Goal: Task Accomplishment & Management: Use online tool/utility

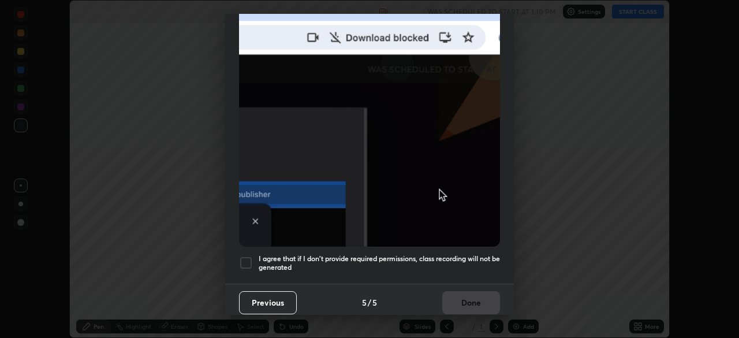
scroll to position [338, 739]
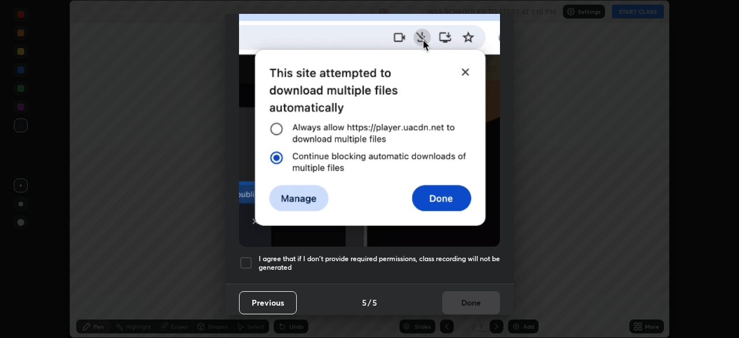
click at [248, 258] on div at bounding box center [246, 263] width 14 height 14
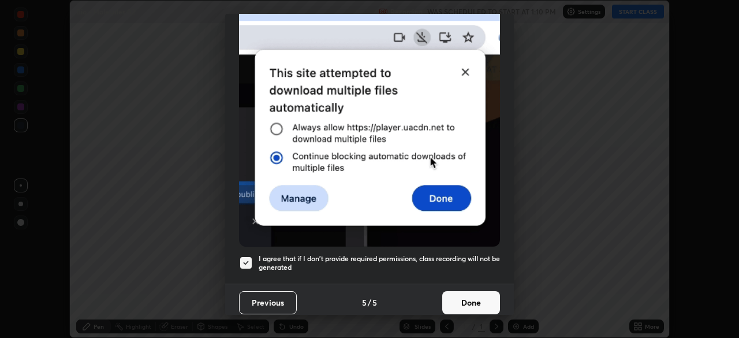
click at [445, 297] on button "Done" at bounding box center [472, 302] width 58 height 23
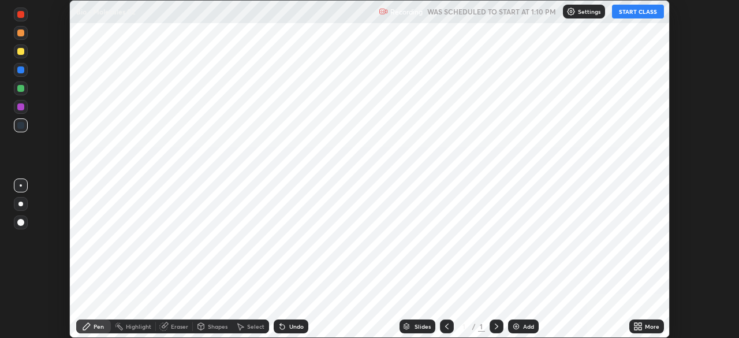
click at [627, 13] on button "START CLASS" at bounding box center [638, 12] width 52 height 14
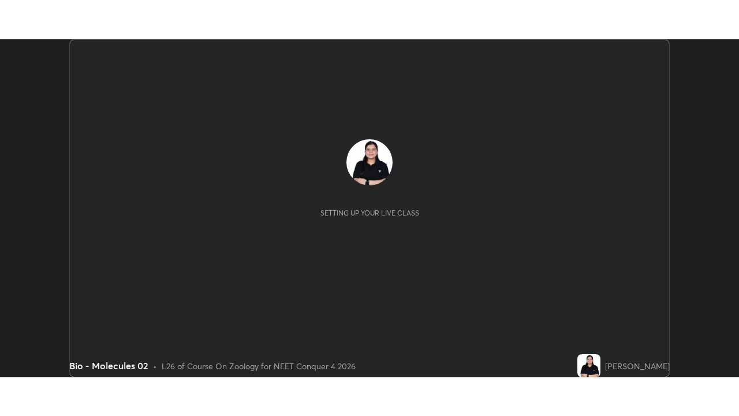
scroll to position [338, 739]
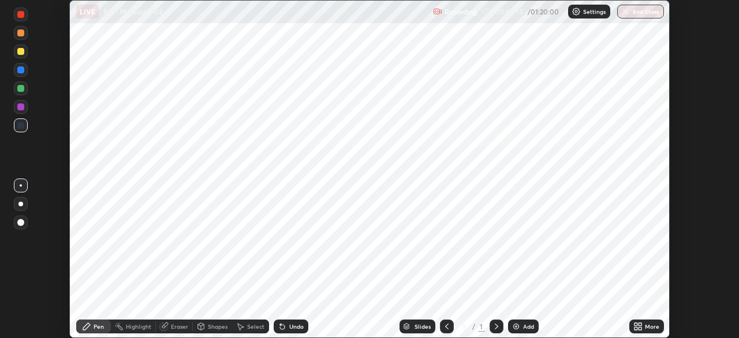
click at [520, 322] on div "Add" at bounding box center [523, 326] width 31 height 14
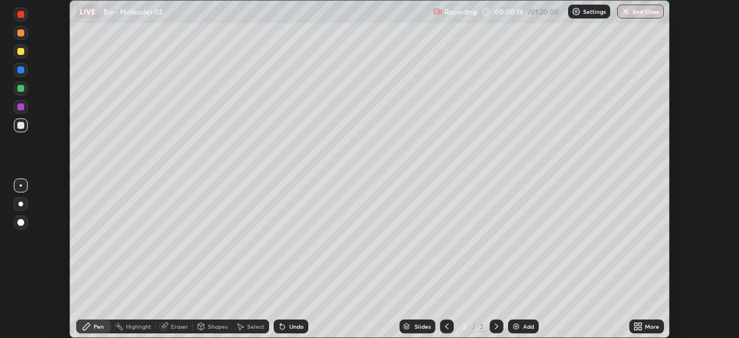
click at [640, 327] on icon at bounding box center [640, 328] width 3 height 3
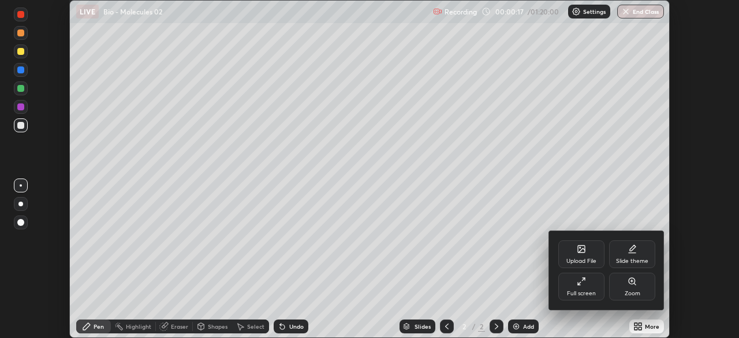
click at [589, 289] on div "Full screen" at bounding box center [582, 287] width 46 height 28
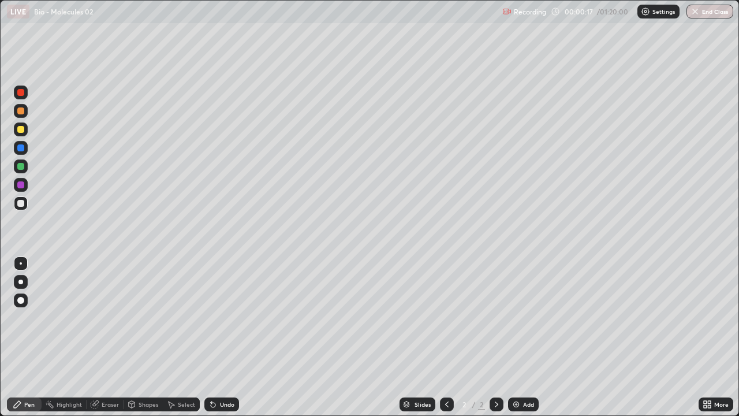
scroll to position [416, 739]
click at [21, 282] on div at bounding box center [20, 282] width 5 height 5
click at [24, 131] on div at bounding box center [21, 129] width 14 height 14
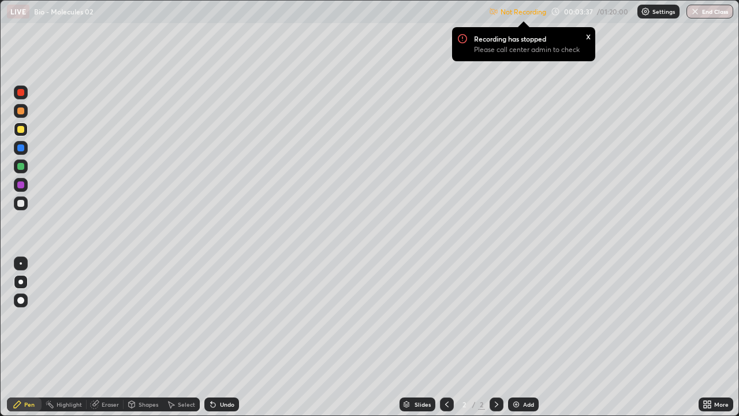
click at [538, 16] on div "Not Recording Recording has stopped Please call center admin to check x" at bounding box center [517, 12] width 57 height 23
click at [551, 13] on div "Not Recording Recording has stopped Please call center admin to check x 00:03:3…" at bounding box center [611, 12] width 244 height 23
click at [655, 12] on p "Settings" at bounding box center [664, 12] width 23 height 6
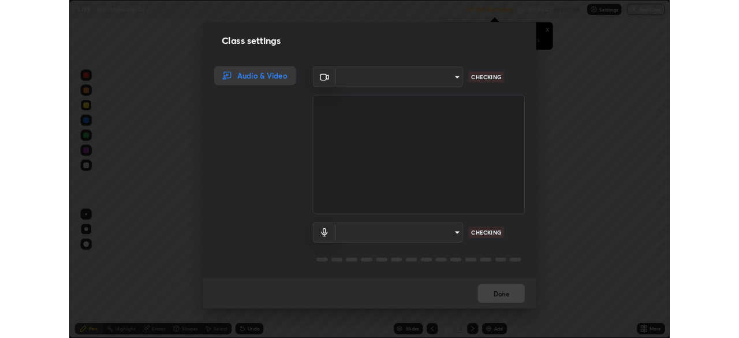
scroll to position [1, 0]
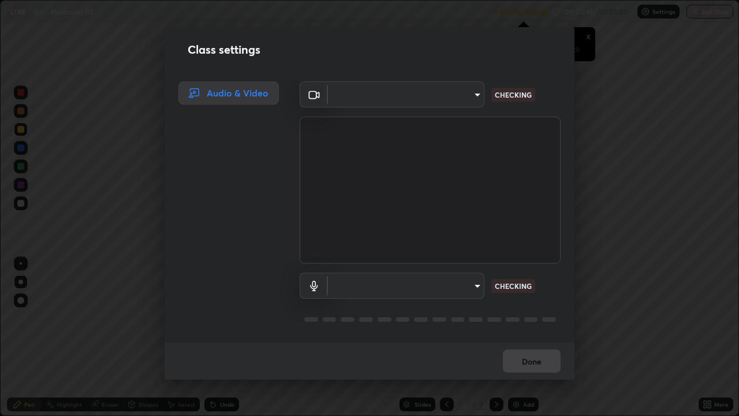
type input "f9c9e40c1fdfe5ebbc4e1433fe736b883486ebc84e0c1da292a4ca4c1bdb3432"
type input "cc6b24f64f306b83a819cfe3ad69ec83db29d8ed6e53624fa730e1126e555d50"
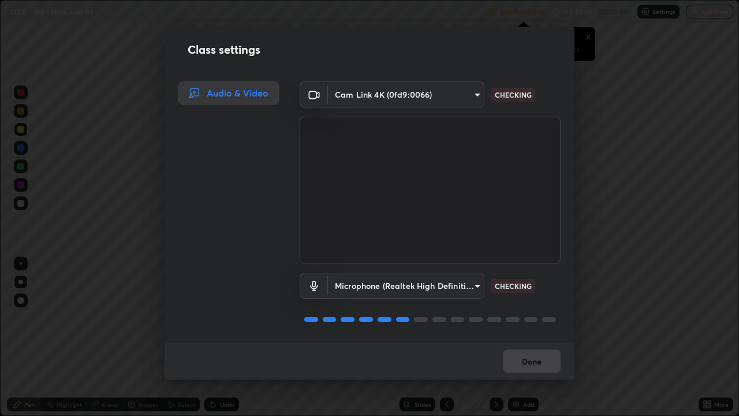
click at [538, 337] on div "Done" at bounding box center [370, 361] width 410 height 37
click at [539, 337] on button "Done" at bounding box center [532, 361] width 58 height 23
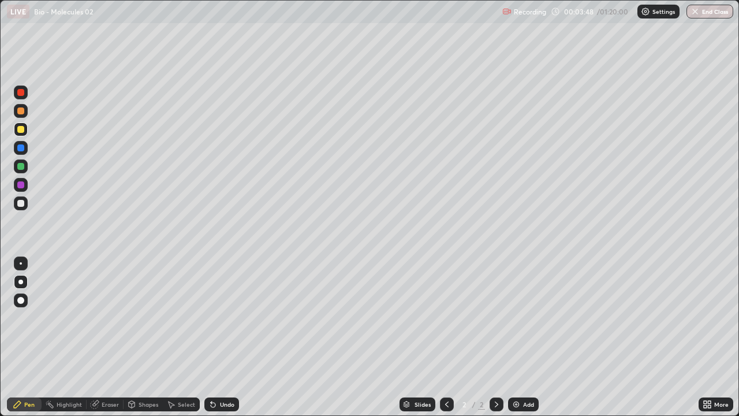
click at [539, 337] on button "Done" at bounding box center [532, 361] width 58 height 23
click at [143, 337] on div "Shapes" at bounding box center [149, 404] width 20 height 6
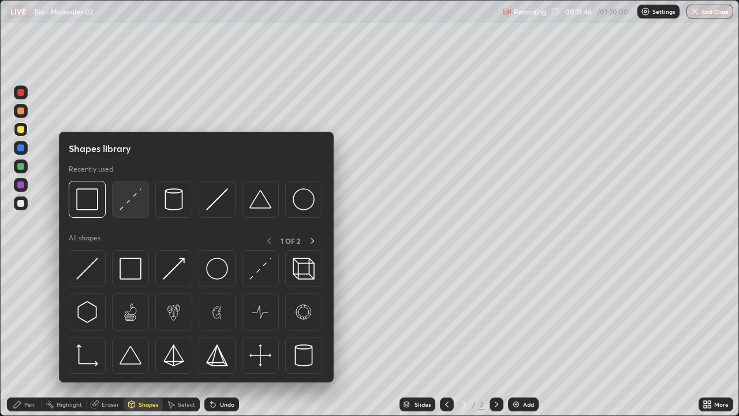
click at [140, 199] on img at bounding box center [131, 199] width 22 height 22
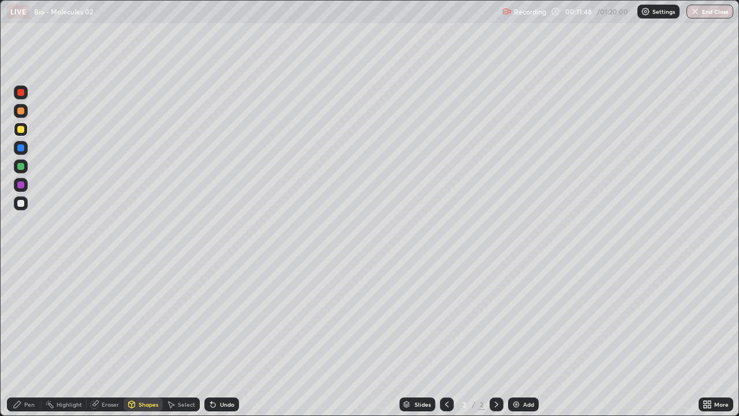
click at [25, 199] on div at bounding box center [21, 203] width 14 height 14
click at [18, 337] on icon at bounding box center [17, 404] width 9 height 9
click at [17, 337] on icon at bounding box center [17, 404] width 9 height 9
click at [22, 206] on div at bounding box center [20, 203] width 7 height 7
click at [24, 200] on div at bounding box center [21, 203] width 14 height 14
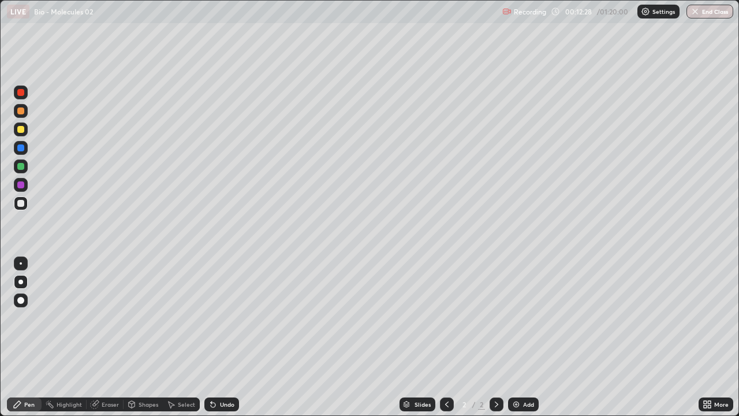
click at [218, 337] on div "Undo" at bounding box center [222, 404] width 35 height 14
click at [220, 337] on div "Undo" at bounding box center [227, 404] width 14 height 6
click at [227, 337] on div "Undo" at bounding box center [227, 404] width 14 height 6
click at [25, 164] on div at bounding box center [21, 166] width 14 height 14
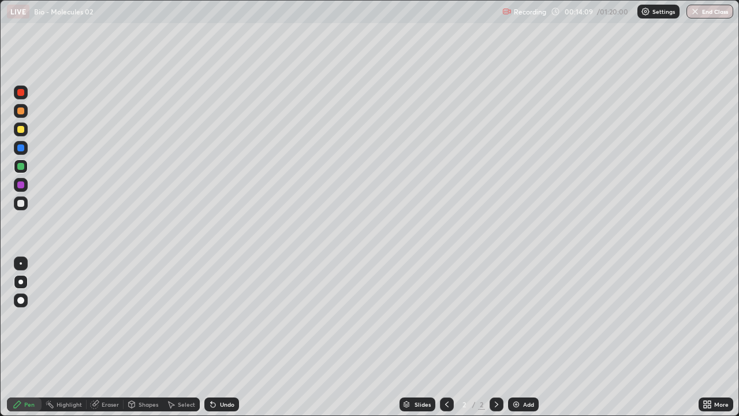
click at [24, 162] on div at bounding box center [21, 166] width 14 height 14
click at [713, 337] on div "More" at bounding box center [716, 404] width 35 height 14
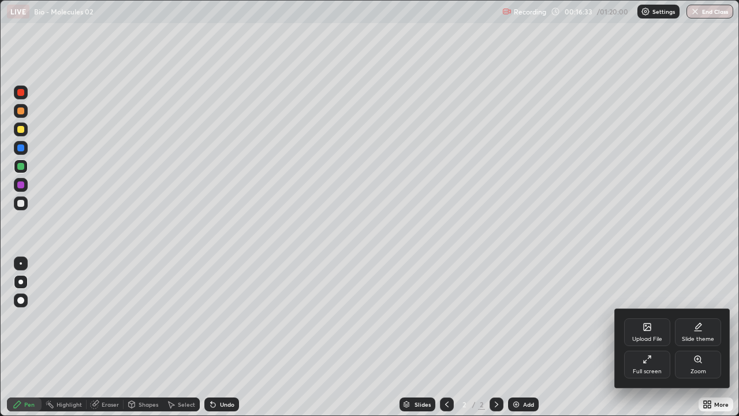
click at [650, 337] on div "Full screen" at bounding box center [647, 365] width 46 height 28
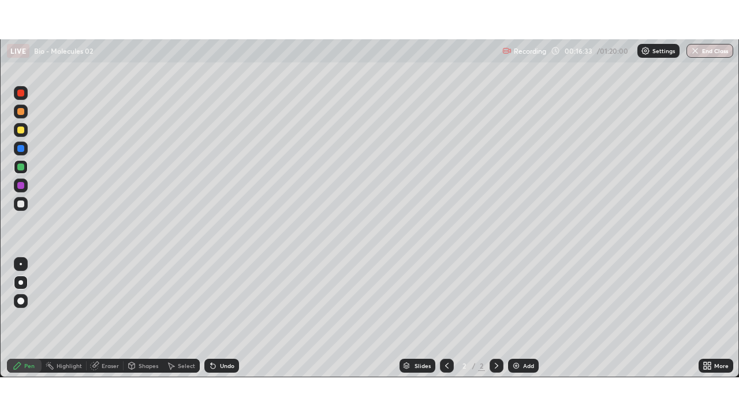
scroll to position [57431, 57029]
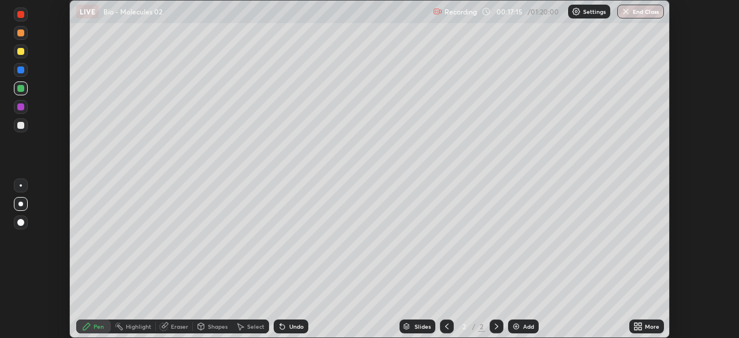
click at [646, 325] on div "More" at bounding box center [652, 327] width 14 height 6
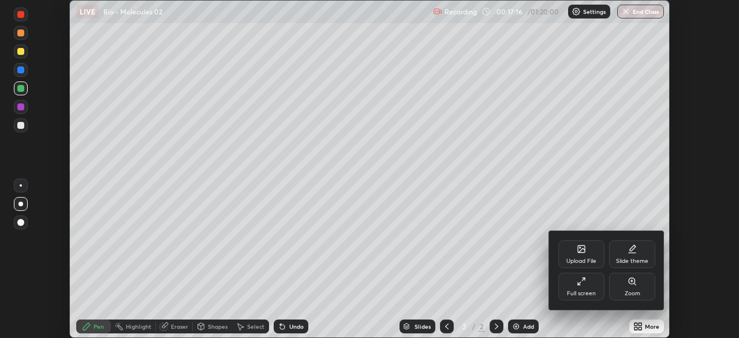
click at [591, 285] on div "Full screen" at bounding box center [582, 287] width 46 height 28
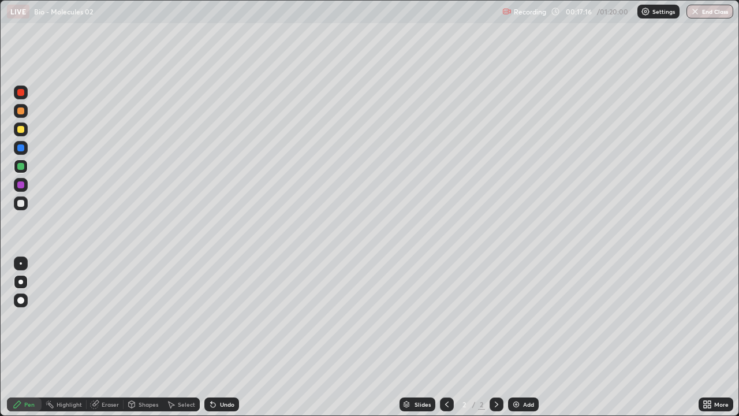
scroll to position [416, 739]
click at [527, 337] on div "Add" at bounding box center [528, 404] width 11 height 6
click at [22, 129] on div at bounding box center [20, 129] width 7 height 7
click at [22, 204] on div at bounding box center [20, 203] width 7 height 7
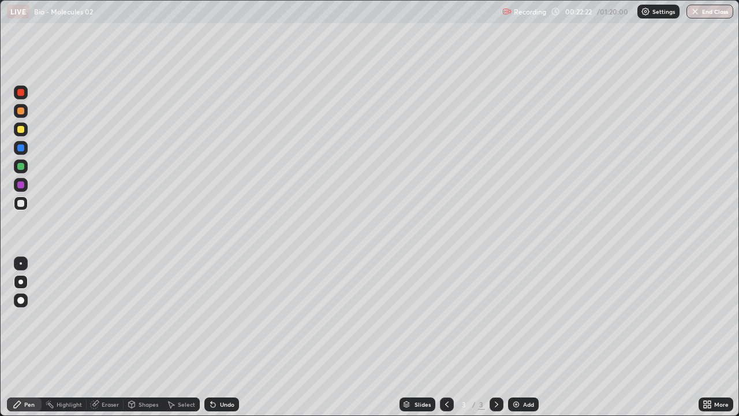
click at [23, 185] on div at bounding box center [20, 184] width 7 height 7
click at [23, 204] on div at bounding box center [20, 203] width 7 height 7
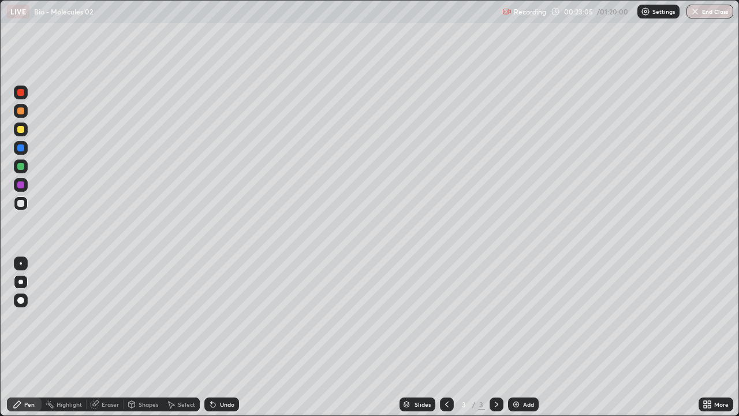
click at [23, 204] on div at bounding box center [20, 203] width 7 height 7
click at [25, 188] on div at bounding box center [21, 185] width 14 height 14
click at [224, 337] on div "Undo" at bounding box center [227, 404] width 14 height 6
click at [26, 206] on div at bounding box center [21, 203] width 14 height 14
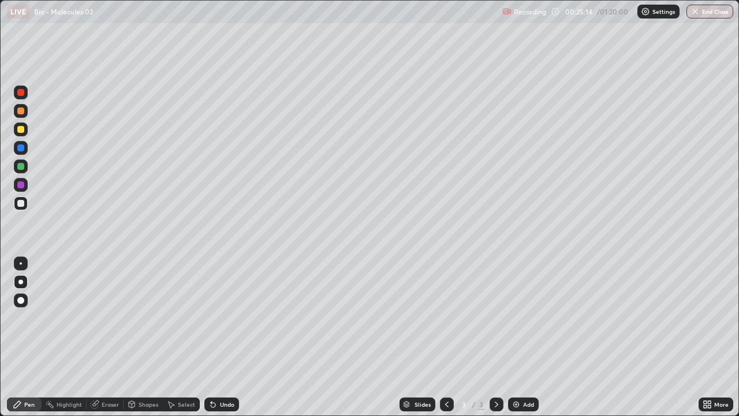
click at [21, 203] on div at bounding box center [20, 203] width 7 height 7
click at [525, 337] on div "Add" at bounding box center [528, 404] width 11 height 6
click at [22, 129] on div at bounding box center [20, 129] width 7 height 7
click at [20, 128] on div at bounding box center [20, 129] width 7 height 7
click at [24, 200] on div at bounding box center [21, 203] width 14 height 14
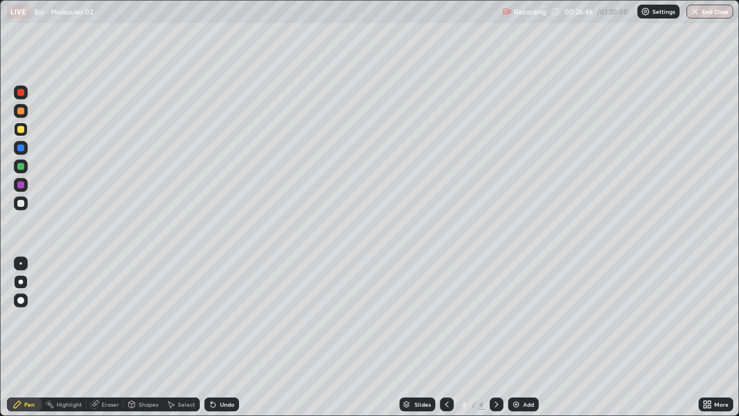
click at [24, 200] on div at bounding box center [21, 203] width 14 height 14
click at [23, 168] on div at bounding box center [20, 166] width 7 height 7
click at [24, 167] on div at bounding box center [21, 166] width 14 height 14
click at [23, 202] on div at bounding box center [20, 203] width 7 height 7
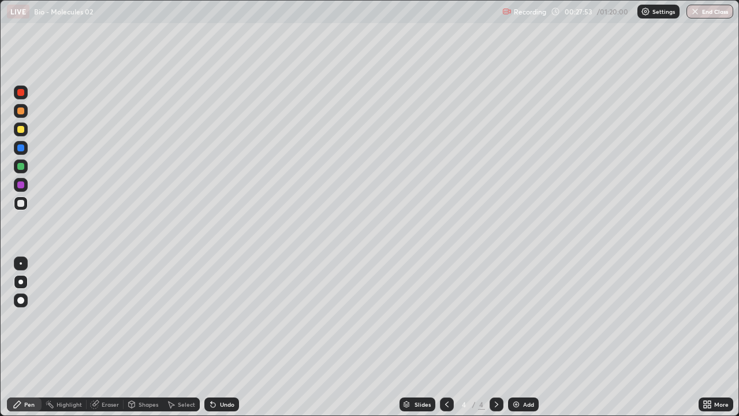
click at [218, 337] on div "Undo" at bounding box center [222, 404] width 35 height 14
click at [102, 337] on div "Eraser" at bounding box center [110, 404] width 17 height 6
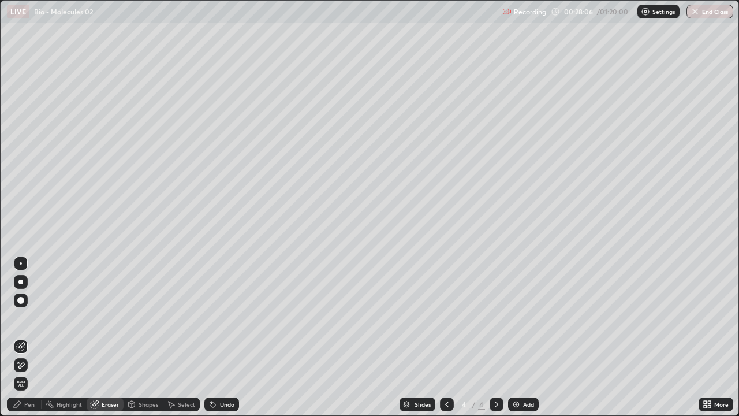
click at [29, 337] on div "Pen" at bounding box center [29, 404] width 10 height 6
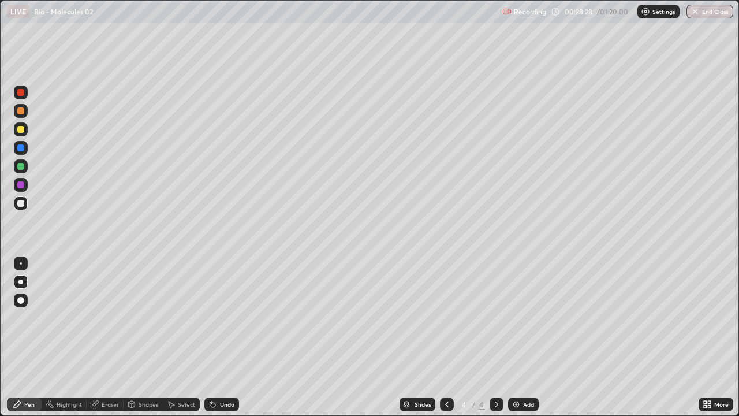
click at [20, 150] on div at bounding box center [20, 147] width 7 height 7
click at [215, 337] on icon at bounding box center [213, 404] width 9 height 9
click at [23, 205] on div at bounding box center [20, 203] width 7 height 7
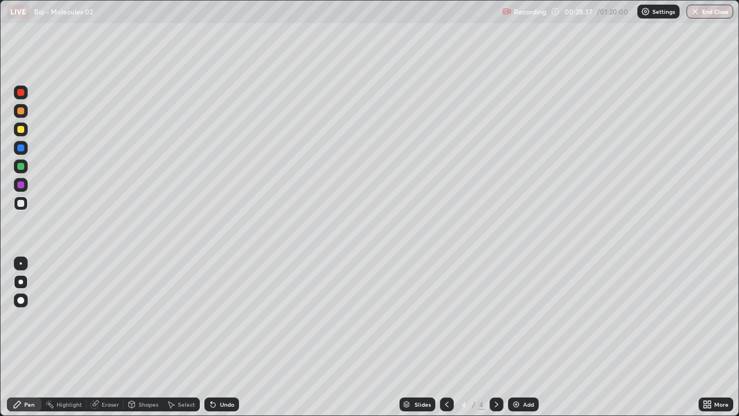
click at [23, 205] on div at bounding box center [20, 203] width 7 height 7
click at [21, 203] on div at bounding box center [20, 203] width 7 height 7
click at [22, 167] on div at bounding box center [20, 166] width 7 height 7
click at [23, 166] on div at bounding box center [20, 166] width 7 height 7
click at [24, 205] on div at bounding box center [21, 203] width 14 height 14
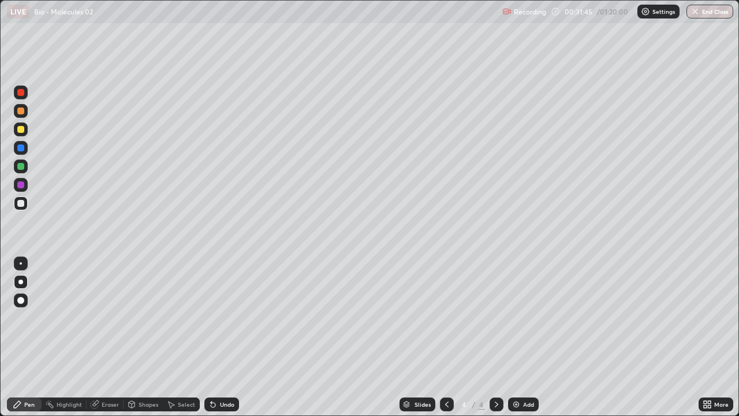
click at [24, 205] on div at bounding box center [21, 203] width 14 height 14
click at [522, 337] on div "Add" at bounding box center [523, 404] width 31 height 14
click at [23, 131] on div at bounding box center [20, 129] width 7 height 7
click at [21, 203] on div at bounding box center [20, 203] width 7 height 7
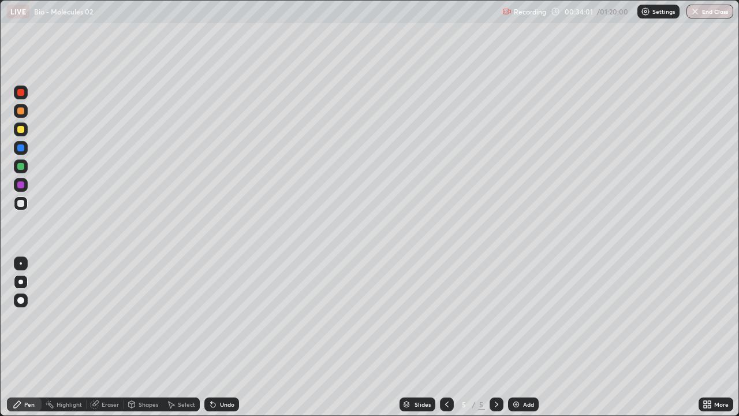
click at [23, 201] on div at bounding box center [20, 203] width 7 height 7
click at [215, 337] on icon at bounding box center [213, 404] width 9 height 9
click at [218, 337] on div "Undo" at bounding box center [222, 404] width 35 height 14
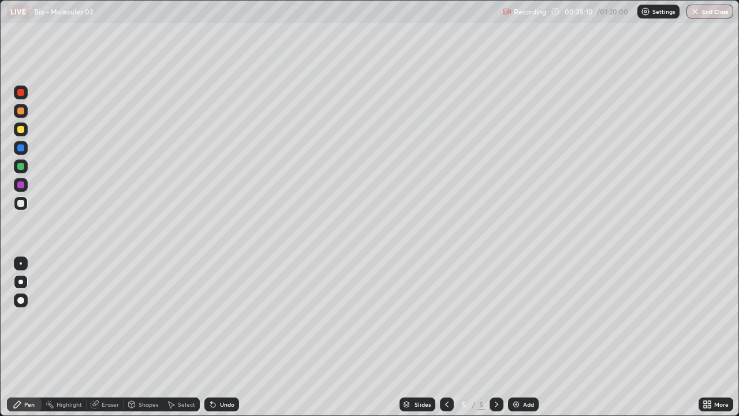
click at [220, 337] on div "Undo" at bounding box center [227, 404] width 14 height 6
click at [20, 129] on div at bounding box center [20, 129] width 7 height 7
click at [18, 131] on div at bounding box center [20, 129] width 7 height 7
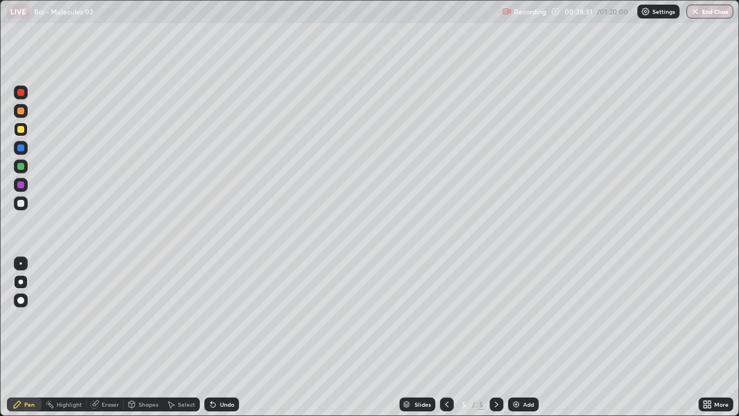
click at [517, 337] on img at bounding box center [516, 404] width 9 height 9
click at [18, 127] on div at bounding box center [20, 129] width 7 height 7
click at [23, 207] on div at bounding box center [21, 203] width 14 height 14
click at [23, 200] on div at bounding box center [21, 203] width 14 height 14
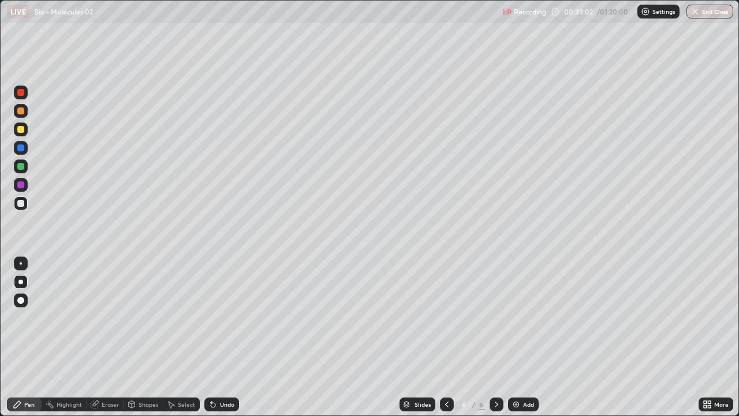
click at [223, 337] on div "Undo" at bounding box center [227, 404] width 14 height 6
click at [232, 337] on div "Undo" at bounding box center [227, 404] width 14 height 6
click at [222, 337] on div "Undo" at bounding box center [227, 404] width 14 height 6
click at [23, 132] on div at bounding box center [20, 129] width 7 height 7
click at [24, 132] on div at bounding box center [21, 129] width 14 height 14
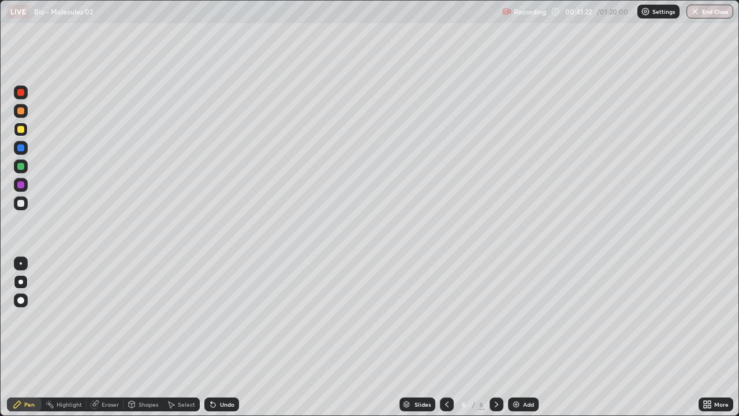
click at [25, 129] on div at bounding box center [21, 129] width 14 height 14
click at [519, 337] on img at bounding box center [516, 404] width 9 height 9
click at [21, 337] on div "Pen" at bounding box center [24, 404] width 35 height 14
click at [23, 205] on div at bounding box center [20, 203] width 7 height 7
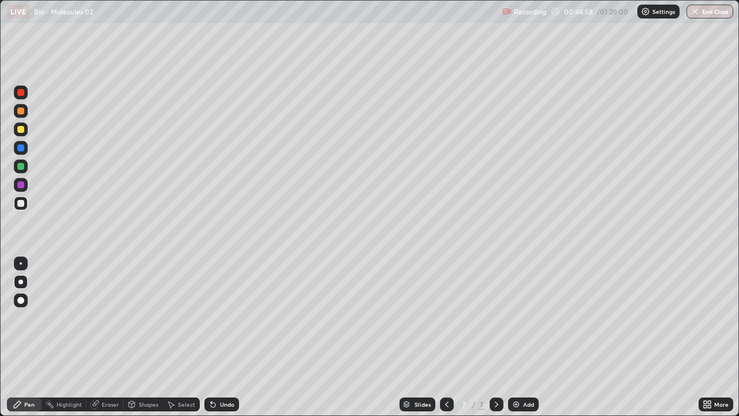
click at [23, 205] on div at bounding box center [20, 203] width 7 height 7
click at [211, 337] on icon at bounding box center [213, 405] width 5 height 5
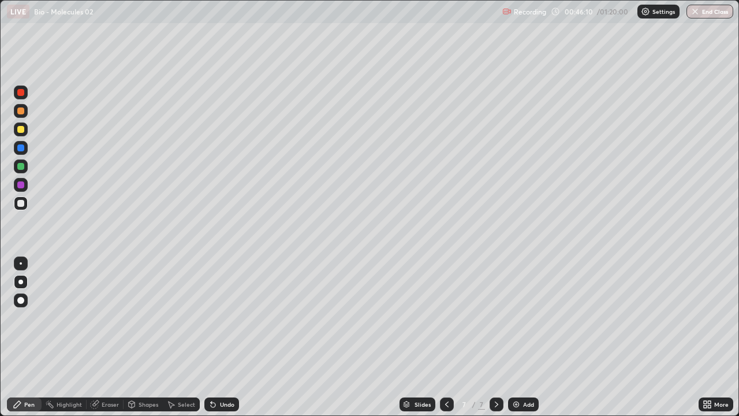
click at [220, 337] on div "Undo" at bounding box center [227, 404] width 14 height 6
click at [22, 205] on div at bounding box center [20, 203] width 7 height 7
click at [22, 185] on div at bounding box center [20, 184] width 7 height 7
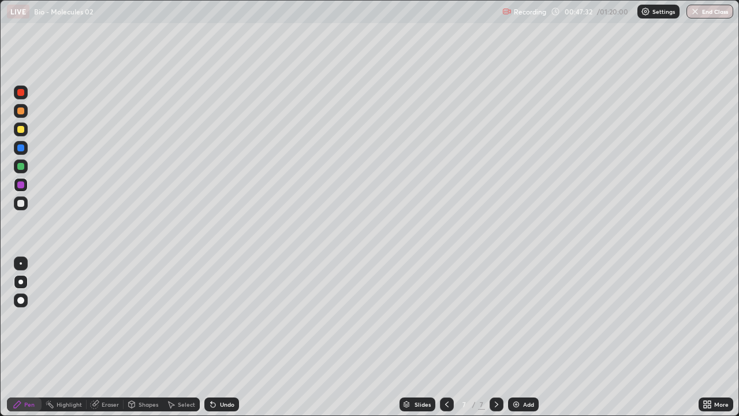
click at [22, 185] on div at bounding box center [20, 184] width 7 height 7
click at [184, 337] on div "Select" at bounding box center [181, 404] width 37 height 14
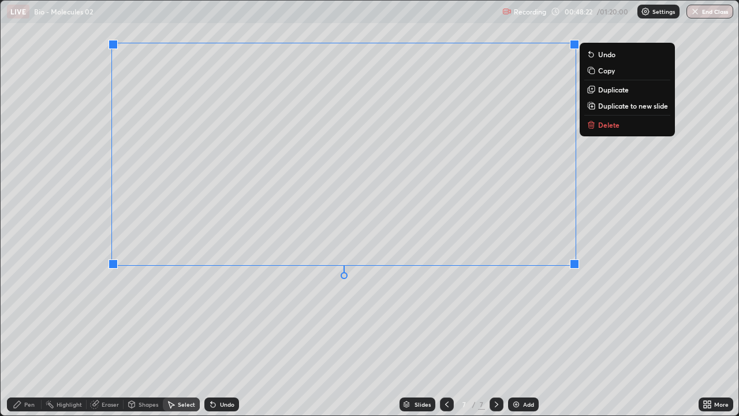
click at [198, 299] on div "0 ° Undo Copy Duplicate Duplicate to new slide Delete" at bounding box center [370, 208] width 738 height 415
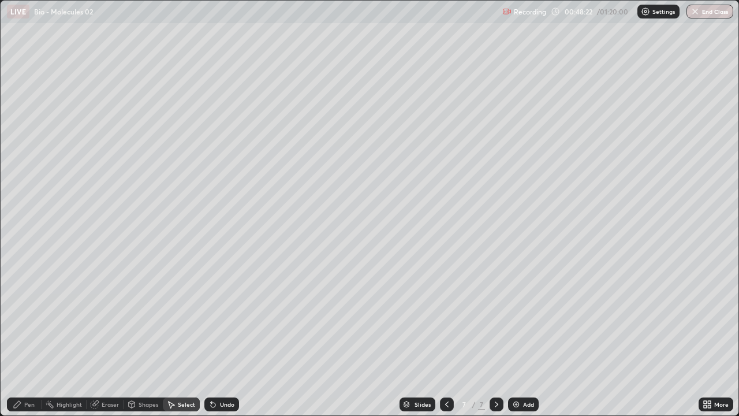
click at [13, 337] on icon at bounding box center [17, 404] width 9 height 9
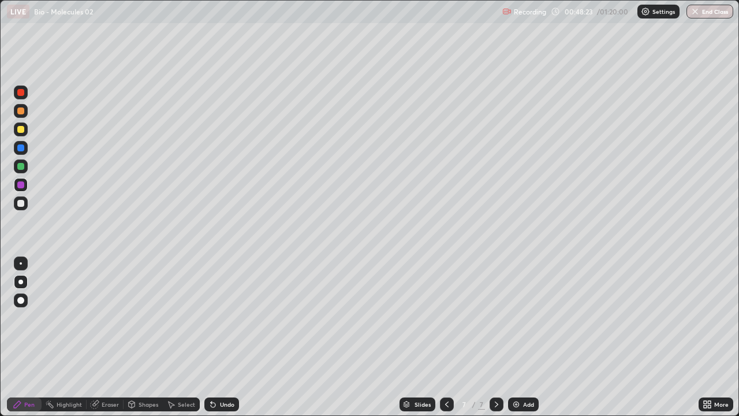
click at [21, 205] on div at bounding box center [20, 203] width 7 height 7
click at [136, 337] on div "Shapes" at bounding box center [143, 404] width 39 height 14
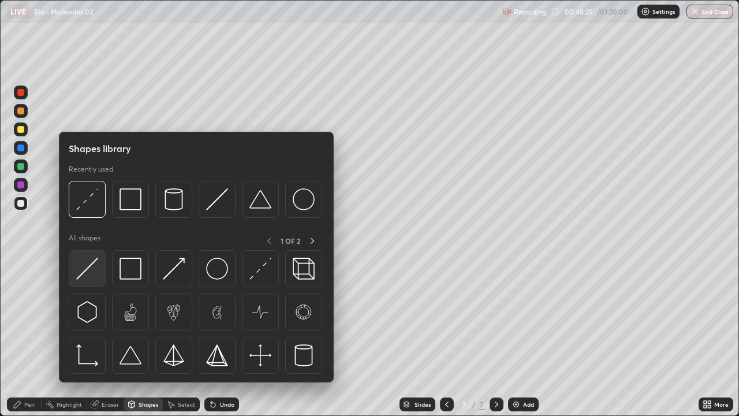
click at [90, 269] on img at bounding box center [87, 269] width 22 height 22
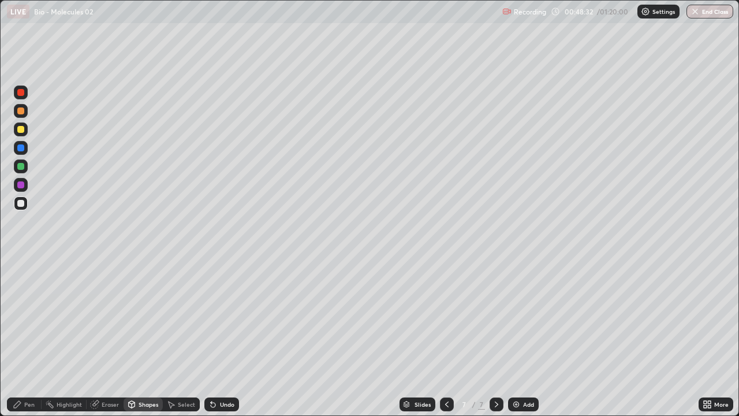
click at [27, 337] on div "Pen" at bounding box center [29, 404] width 10 height 6
click at [521, 337] on div "Add" at bounding box center [523, 404] width 31 height 14
click at [16, 337] on icon at bounding box center [17, 404] width 7 height 7
click at [25, 204] on div at bounding box center [21, 203] width 14 height 14
click at [447, 337] on icon at bounding box center [446, 404] width 3 height 6
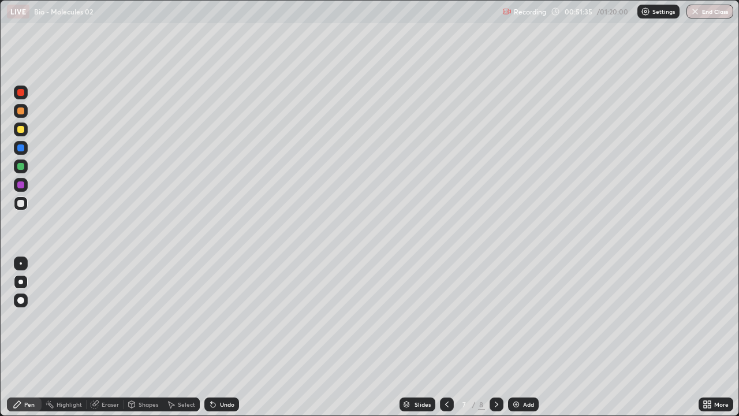
click at [451, 337] on div at bounding box center [447, 404] width 14 height 14
click at [447, 337] on icon at bounding box center [447, 404] width 9 height 9
click at [494, 337] on icon at bounding box center [496, 404] width 9 height 9
click at [497, 337] on icon at bounding box center [496, 404] width 9 height 9
click at [493, 337] on icon at bounding box center [496, 404] width 9 height 9
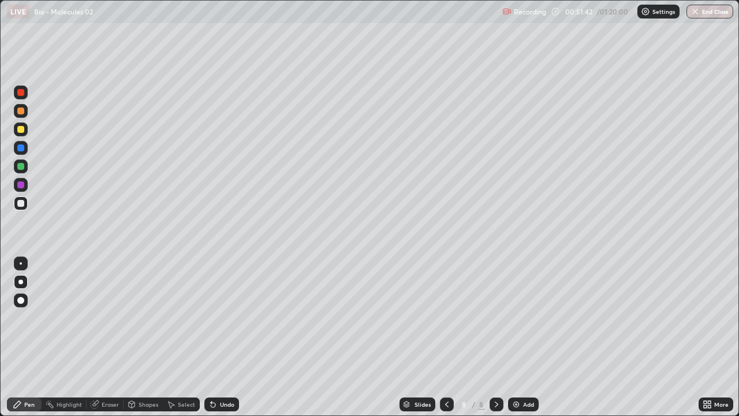
click at [25, 128] on div at bounding box center [21, 129] width 14 height 14
click at [21, 203] on div at bounding box center [20, 203] width 7 height 7
click at [446, 337] on icon at bounding box center [447, 404] width 9 height 9
click at [496, 337] on icon at bounding box center [496, 404] width 9 height 9
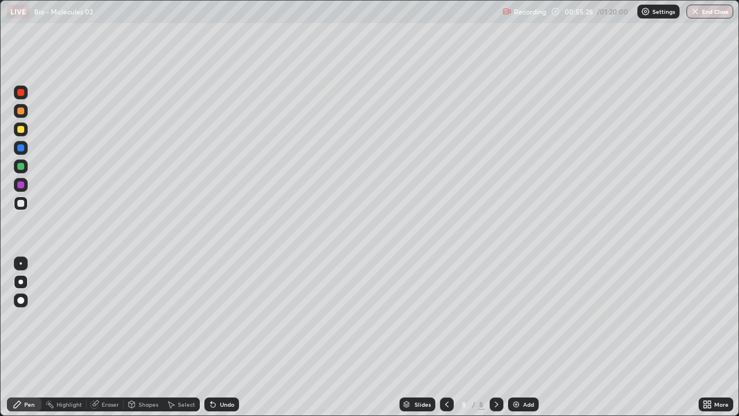
click at [519, 337] on img at bounding box center [516, 404] width 9 height 9
click at [20, 133] on div at bounding box center [21, 129] width 14 height 14
click at [22, 129] on div at bounding box center [20, 129] width 7 height 7
click at [211, 337] on icon at bounding box center [213, 405] width 5 height 5
click at [216, 337] on div "Undo" at bounding box center [222, 404] width 35 height 14
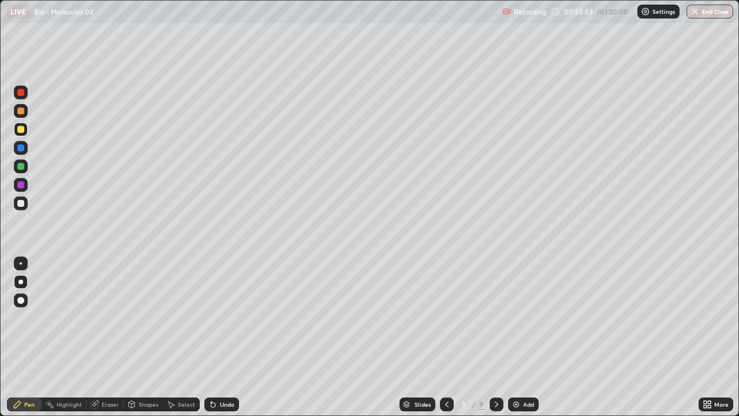
click at [211, 337] on icon at bounding box center [211, 401] width 1 height 1
click at [132, 337] on icon at bounding box center [132, 404] width 6 height 7
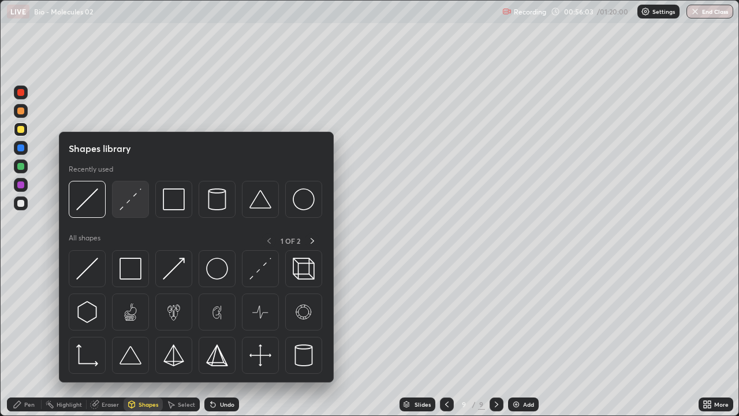
click at [130, 194] on img at bounding box center [131, 199] width 22 height 22
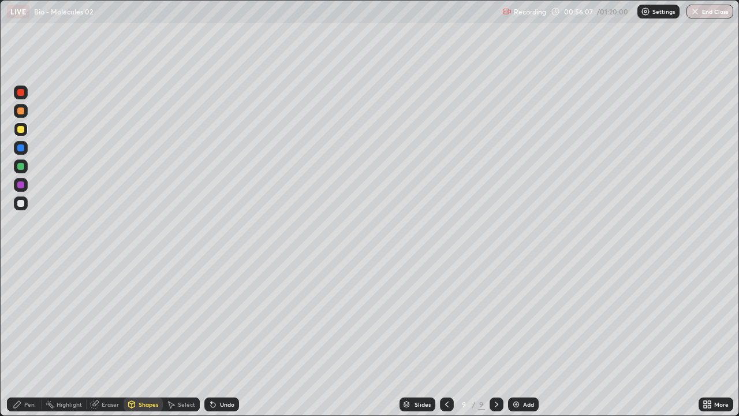
click at [21, 337] on icon at bounding box center [17, 404] width 9 height 9
click at [24, 200] on div at bounding box center [21, 203] width 14 height 14
click at [22, 200] on div at bounding box center [20, 203] width 7 height 7
click at [224, 337] on div "Undo" at bounding box center [227, 404] width 14 height 6
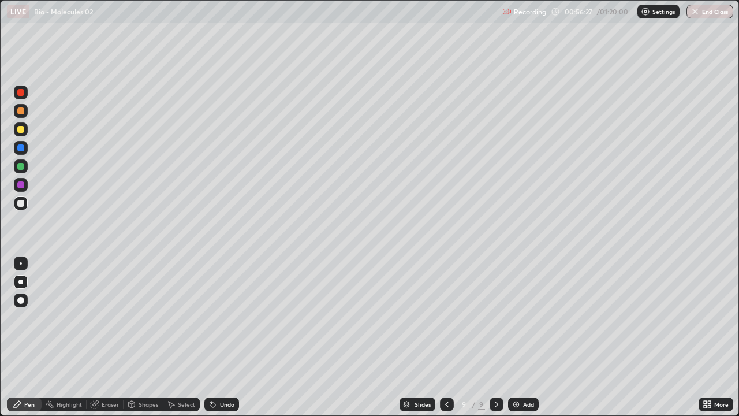
click at [224, 337] on div "Undo" at bounding box center [227, 404] width 14 height 6
click at [226, 337] on div "Undo" at bounding box center [227, 404] width 14 height 6
click at [229, 337] on div "Undo" at bounding box center [227, 404] width 14 height 6
click at [227, 337] on div "Undo" at bounding box center [227, 404] width 14 height 6
click at [221, 337] on div "Undo" at bounding box center [227, 404] width 14 height 6
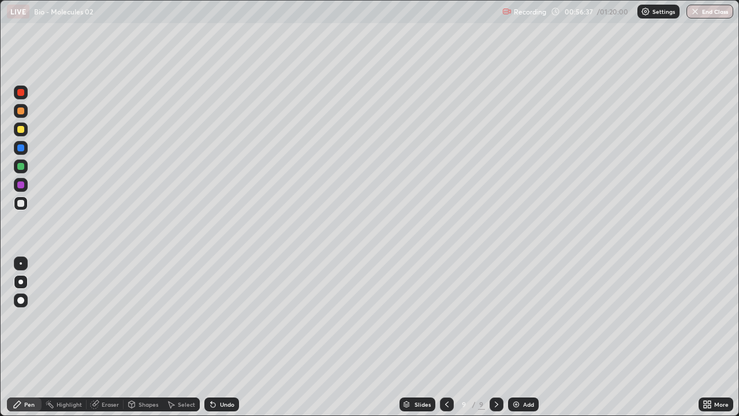
click at [25, 337] on div "Pen" at bounding box center [29, 404] width 10 height 6
click at [129, 337] on icon at bounding box center [132, 404] width 6 height 7
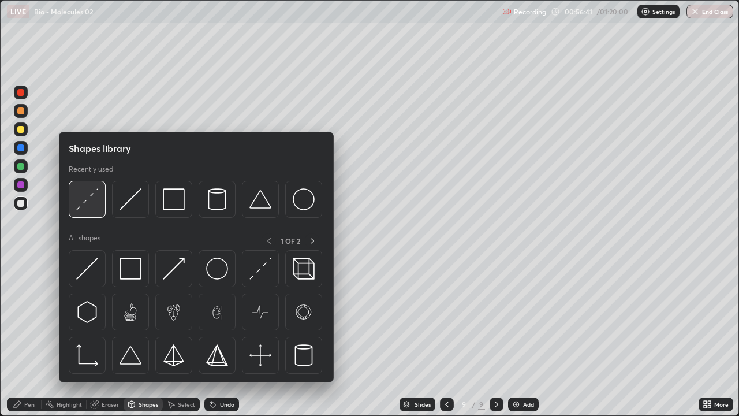
click at [90, 199] on img at bounding box center [87, 199] width 22 height 22
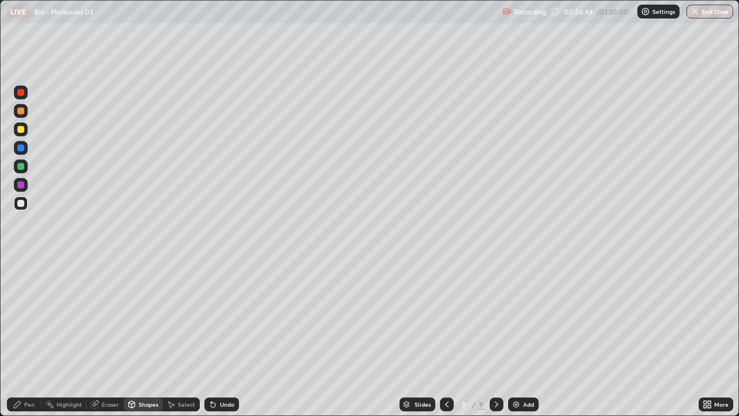
click at [14, 337] on icon at bounding box center [17, 404] width 7 height 7
click at [23, 146] on div at bounding box center [20, 147] width 7 height 7
click at [179, 337] on div "Select" at bounding box center [186, 404] width 17 height 6
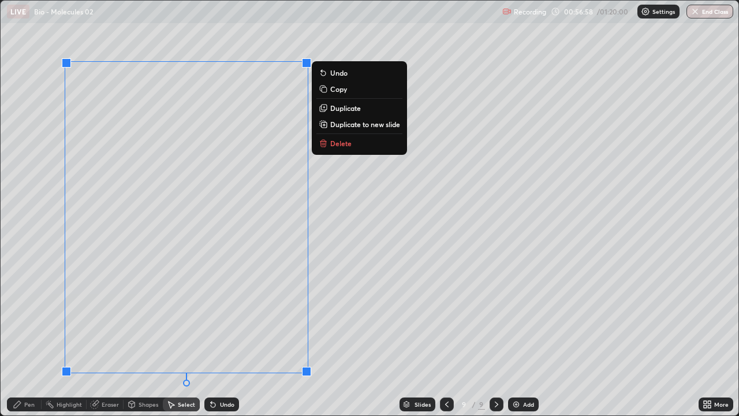
click at [23, 337] on div "Pen" at bounding box center [24, 404] width 35 height 14
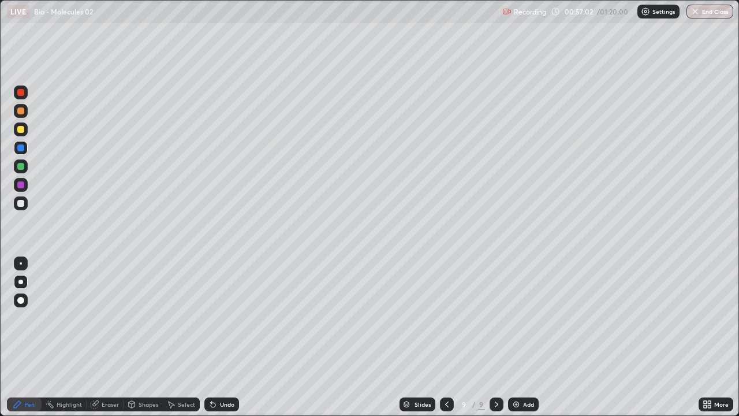
click at [146, 337] on div "Shapes" at bounding box center [149, 404] width 20 height 6
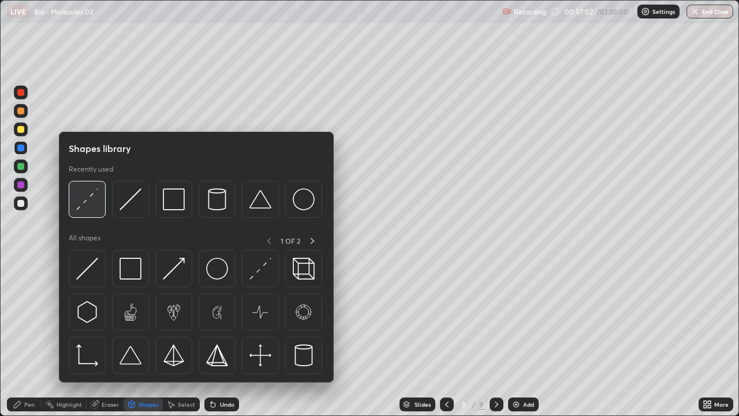
click at [91, 201] on img at bounding box center [87, 199] width 22 height 22
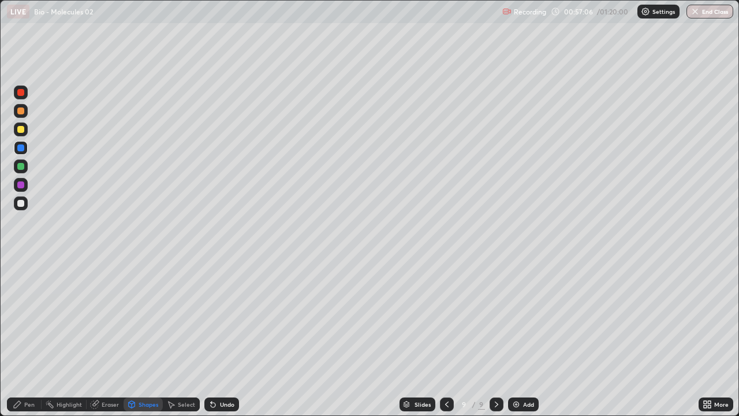
click at [21, 337] on icon at bounding box center [17, 404] width 9 height 9
click at [25, 205] on div at bounding box center [21, 203] width 14 height 14
click at [22, 205] on div at bounding box center [20, 203] width 7 height 7
click at [215, 337] on icon at bounding box center [213, 404] width 9 height 9
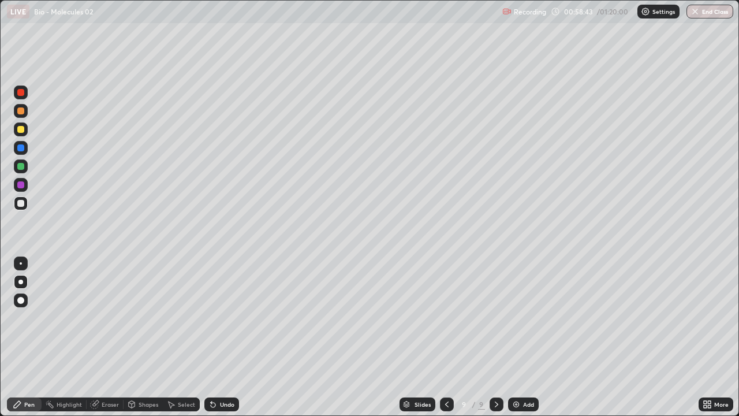
click at [215, 337] on icon at bounding box center [213, 404] width 9 height 9
click at [216, 337] on icon at bounding box center [213, 404] width 9 height 9
click at [216, 337] on div "Undo" at bounding box center [222, 404] width 35 height 14
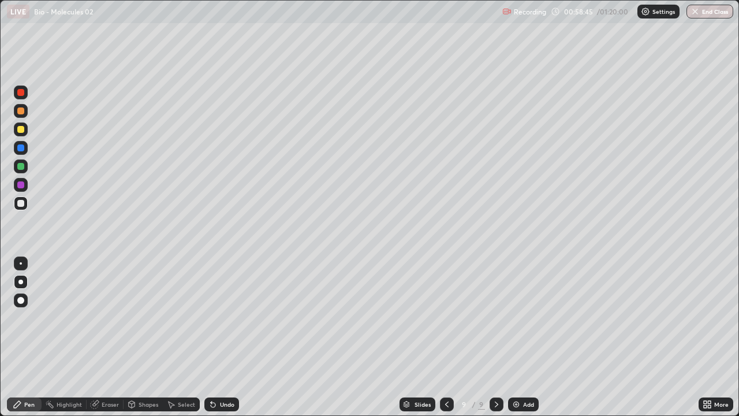
click at [215, 337] on icon at bounding box center [213, 404] width 9 height 9
click at [102, 337] on div "Eraser" at bounding box center [110, 404] width 17 height 6
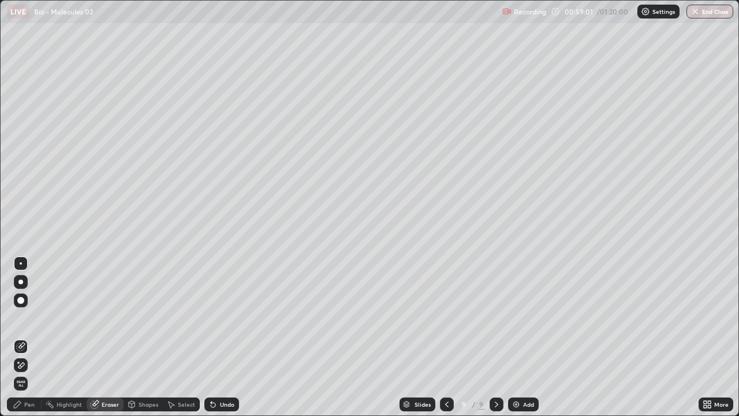
click at [176, 337] on div "Select" at bounding box center [181, 404] width 37 height 14
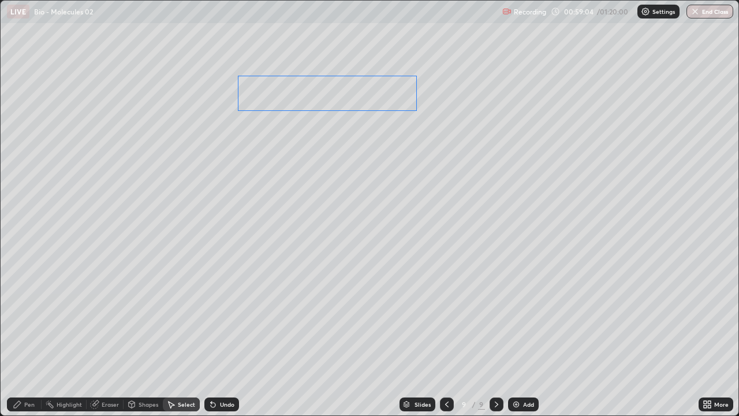
click at [357, 97] on div "0 ° Undo Copy Duplicate Duplicate to new slide Delete" at bounding box center [370, 208] width 738 height 415
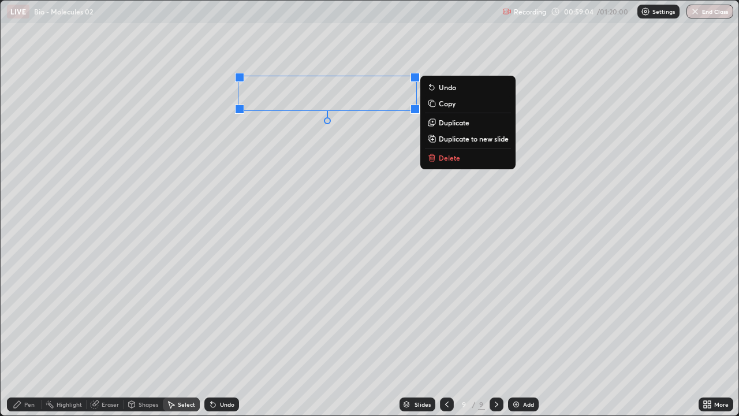
click at [316, 165] on div "0 ° Undo Copy Duplicate Duplicate to new slide Delete" at bounding box center [370, 208] width 738 height 415
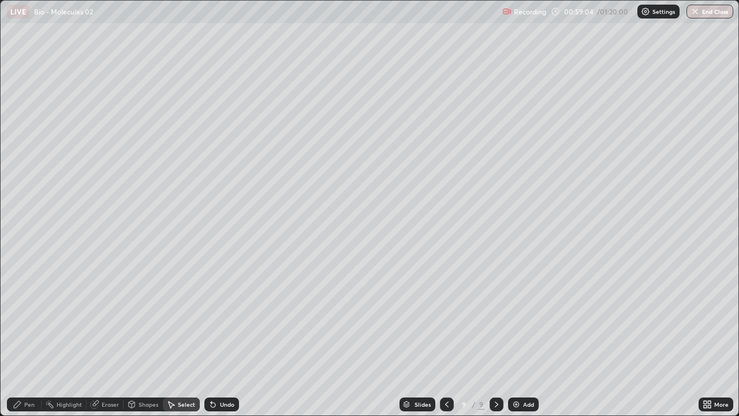
click at [8, 337] on div "Pen" at bounding box center [24, 404] width 35 height 14
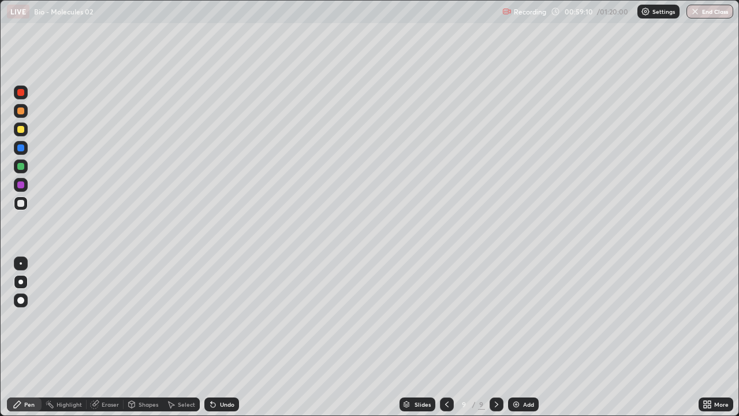
click at [25, 148] on div at bounding box center [21, 148] width 14 height 14
click at [518, 337] on img at bounding box center [516, 404] width 9 height 9
click at [23, 337] on div "Pen" at bounding box center [24, 404] width 35 height 14
click at [21, 130] on div at bounding box center [20, 129] width 7 height 7
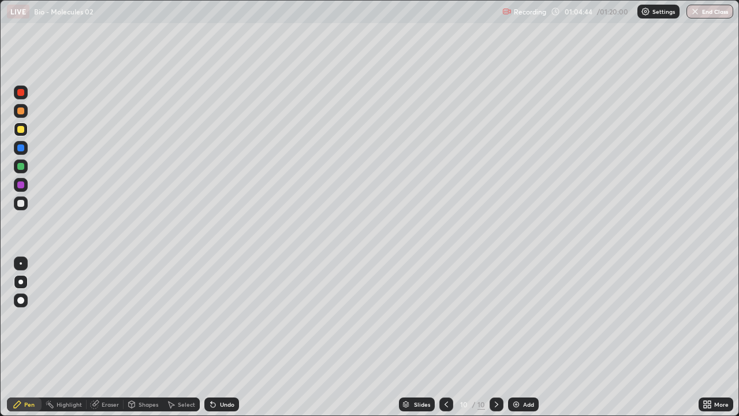
click at [21, 127] on div at bounding box center [20, 129] width 7 height 7
click at [23, 209] on div at bounding box center [21, 203] width 14 height 14
click at [21, 203] on div at bounding box center [20, 203] width 7 height 7
click at [21, 166] on div at bounding box center [20, 166] width 7 height 7
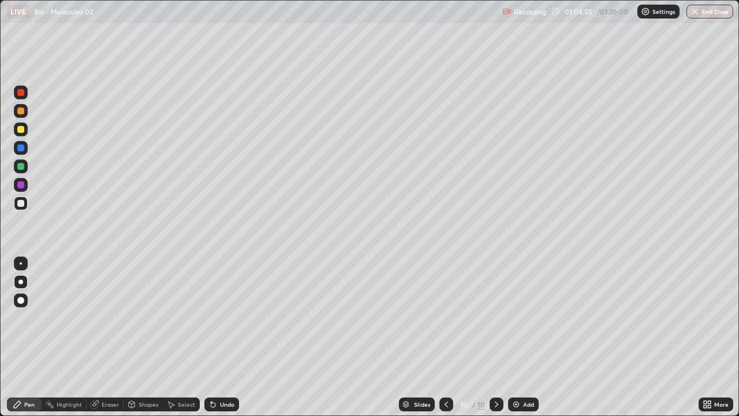
click at [21, 166] on div at bounding box center [20, 166] width 7 height 7
click at [211, 337] on icon at bounding box center [211, 401] width 1 height 1
click at [214, 337] on icon at bounding box center [213, 404] width 9 height 9
click at [213, 337] on icon at bounding box center [213, 405] width 5 height 5
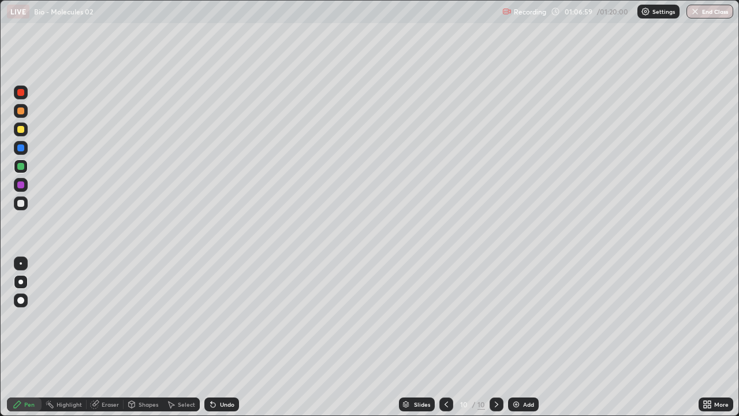
click at [222, 337] on div "Undo" at bounding box center [227, 404] width 14 height 6
click at [227, 337] on div "Undo" at bounding box center [222, 404] width 35 height 14
click at [525, 337] on div "Add" at bounding box center [528, 404] width 11 height 6
click at [17, 337] on div "Pen" at bounding box center [24, 404] width 35 height 14
click at [24, 129] on div at bounding box center [20, 129] width 7 height 7
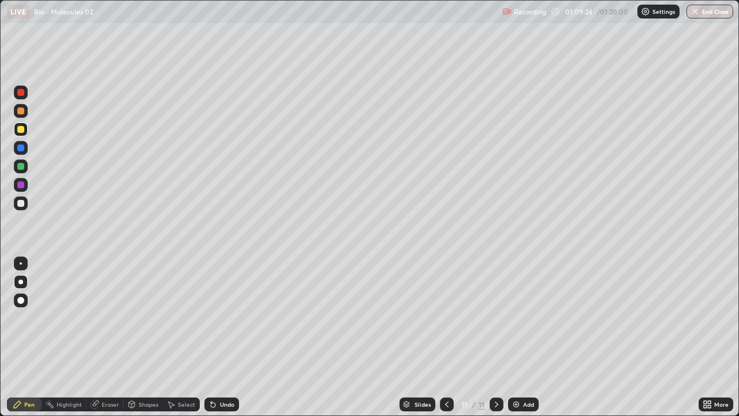
click at [24, 129] on div at bounding box center [20, 129] width 7 height 7
click at [21, 204] on div at bounding box center [20, 203] width 7 height 7
click at [24, 205] on div at bounding box center [20, 203] width 7 height 7
click at [22, 165] on div at bounding box center [20, 166] width 7 height 7
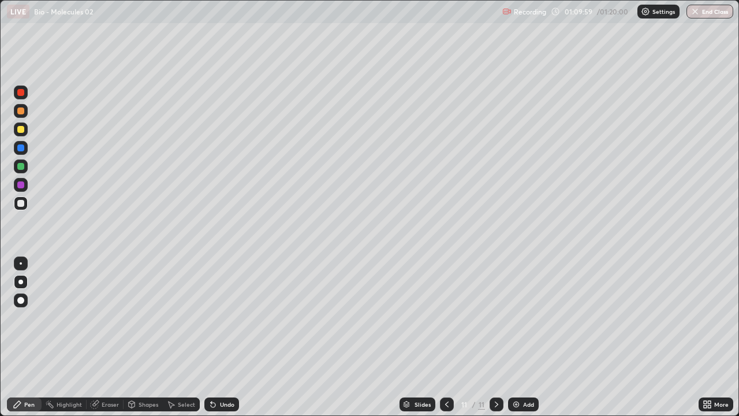
click at [22, 165] on div at bounding box center [20, 166] width 7 height 7
click at [21, 187] on div at bounding box center [20, 184] width 7 height 7
click at [22, 185] on div at bounding box center [20, 184] width 7 height 7
click at [22, 203] on div at bounding box center [20, 203] width 7 height 7
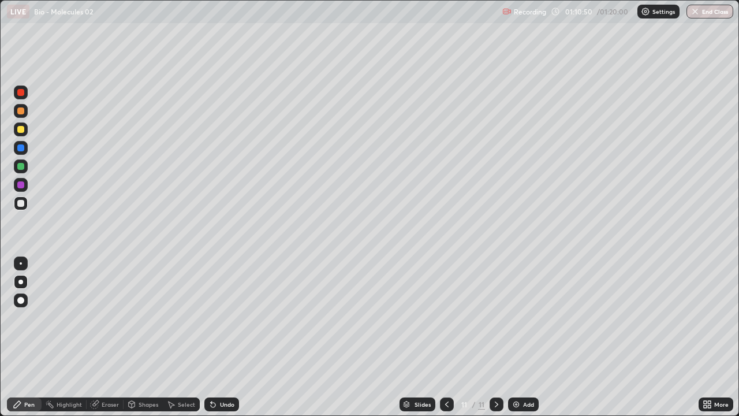
click at [22, 203] on div at bounding box center [20, 203] width 7 height 7
click at [170, 337] on div "Select" at bounding box center [181, 404] width 37 height 23
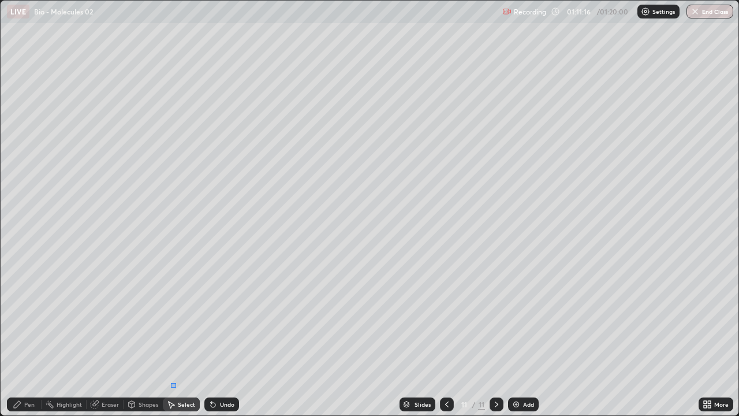
click at [176, 337] on div "Select" at bounding box center [181, 404] width 37 height 23
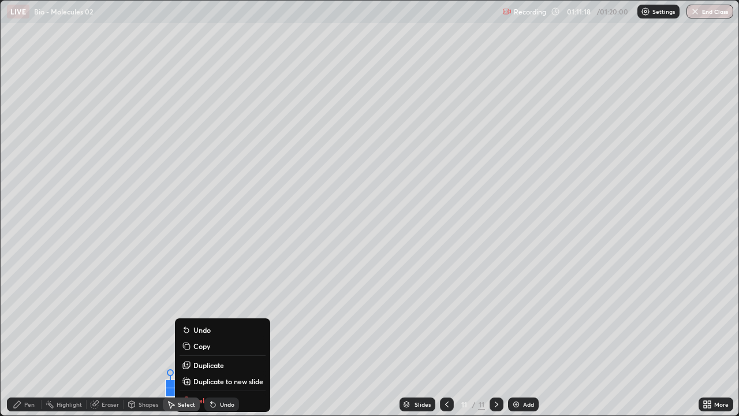
click at [106, 337] on div "0 ° Undo Copy Duplicate Duplicate to new slide Delete" at bounding box center [370, 208] width 738 height 415
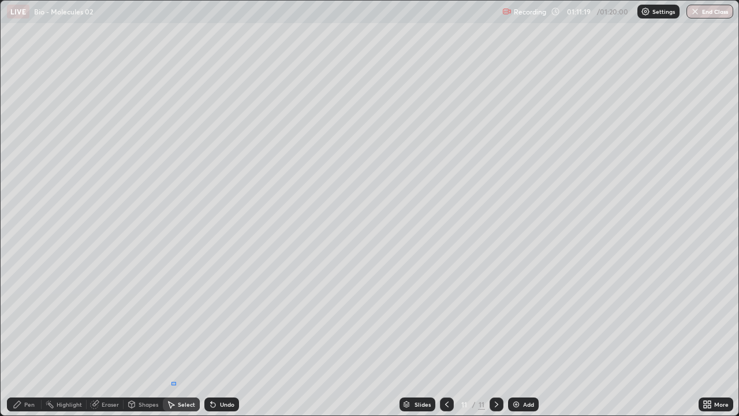
click at [176, 337] on div "0 ° Undo Copy Duplicate Duplicate to new slide Delete" at bounding box center [370, 208] width 738 height 415
click at [18, 337] on icon at bounding box center [17, 404] width 7 height 7
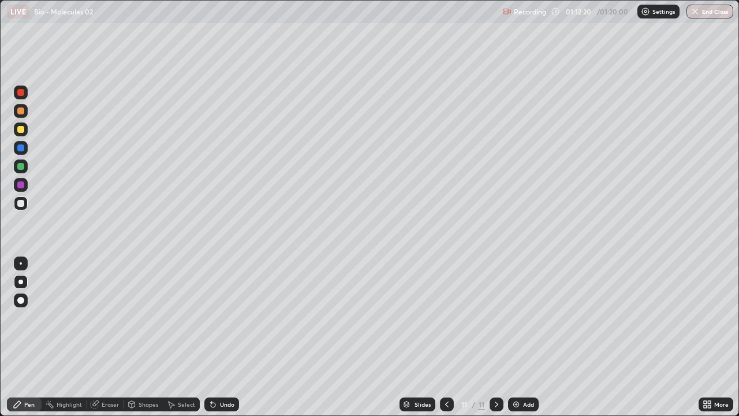
click at [25, 184] on div at bounding box center [21, 185] width 14 height 14
click at [21, 203] on div at bounding box center [20, 203] width 7 height 7
click at [22, 202] on div at bounding box center [20, 203] width 7 height 7
click at [26, 203] on div at bounding box center [21, 203] width 14 height 14
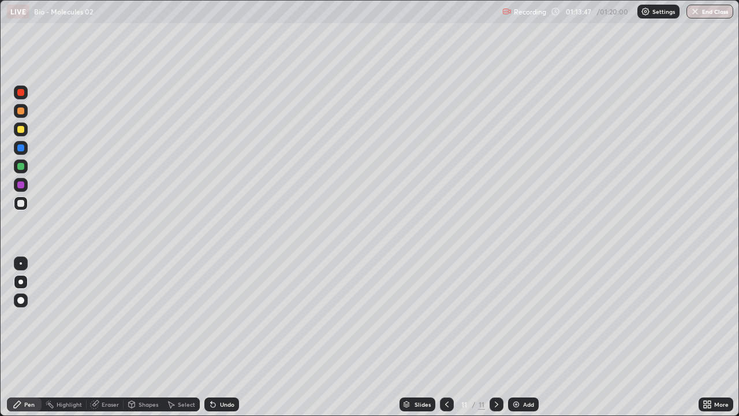
click at [23, 169] on div at bounding box center [20, 166] width 7 height 7
click at [21, 203] on div at bounding box center [20, 203] width 7 height 7
click at [17, 337] on icon at bounding box center [17, 404] width 7 height 7
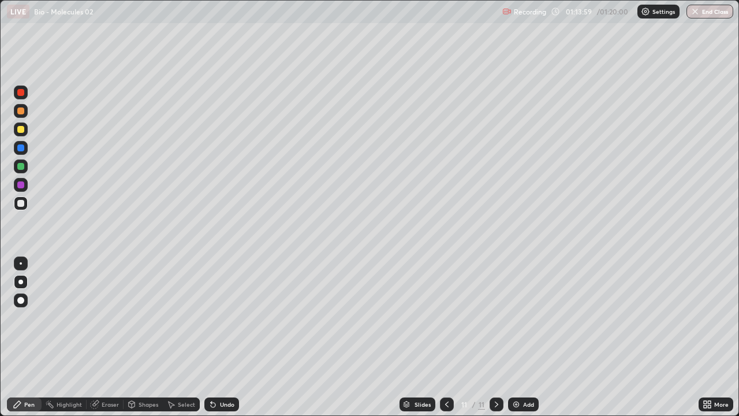
click at [222, 337] on div "Undo" at bounding box center [227, 404] width 14 height 6
click at [712, 12] on button "End Class" at bounding box center [711, 12] width 46 height 14
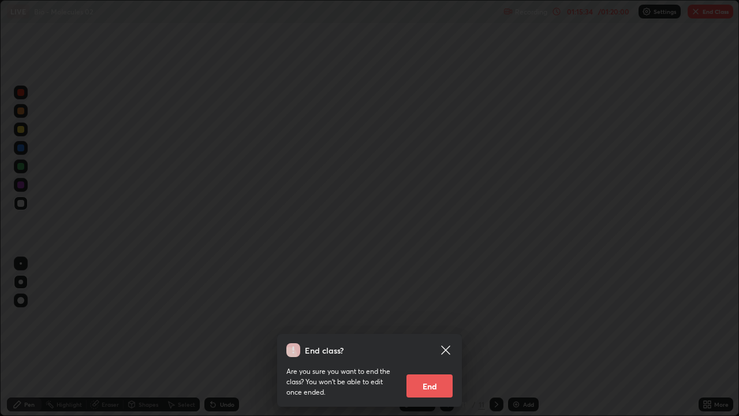
click at [423, 337] on button "End" at bounding box center [430, 385] width 46 height 23
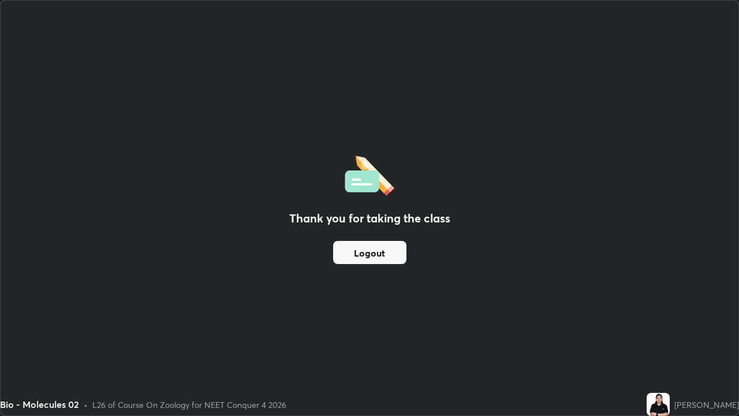
click at [372, 250] on button "Logout" at bounding box center [369, 252] width 73 height 23
